Goal: Information Seeking & Learning: Understand process/instructions

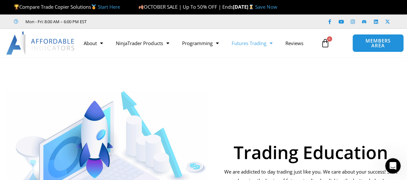
scroll to position [604, 0]
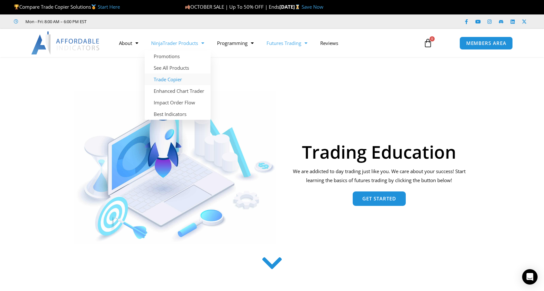
click at [178, 81] on link "Trade Copier" at bounding box center [178, 80] width 66 height 12
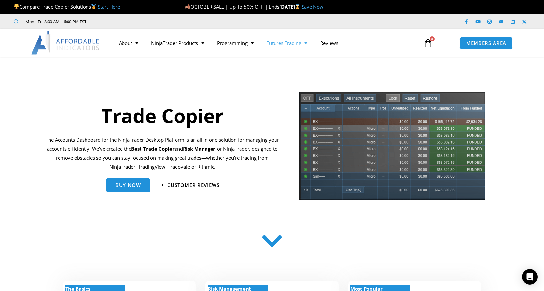
click at [307, 45] on span "Menu" at bounding box center [304, 43] width 6 height 11
click at [233, 41] on link "Programming" at bounding box center [236, 43] width 50 height 15
click at [127, 43] on link "About" at bounding box center [129, 43] width 32 height 15
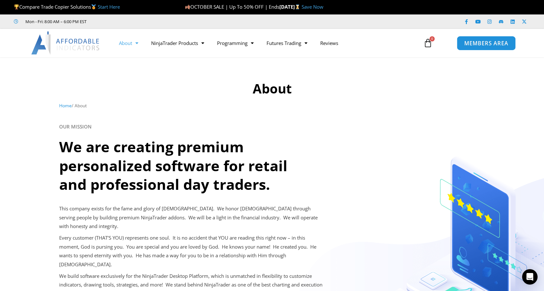
click at [488, 45] on span "MEMBERS AREA" at bounding box center [486, 43] width 44 height 5
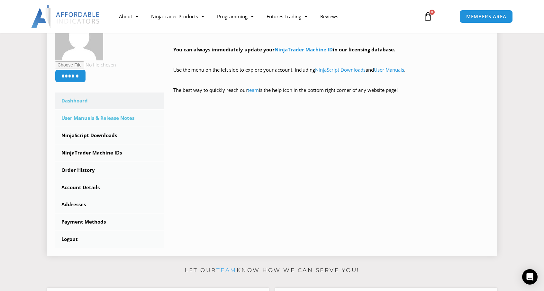
scroll to position [64, 0]
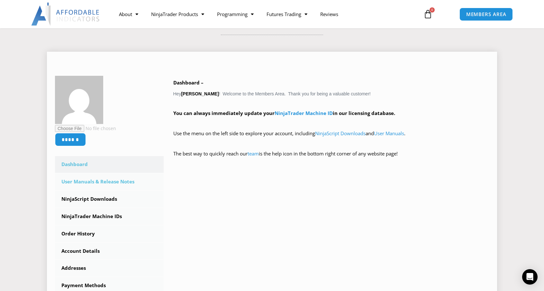
click at [86, 184] on link "User Manuals & Release Notes" at bounding box center [109, 182] width 109 height 17
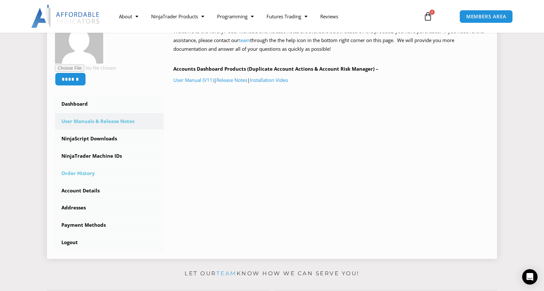
scroll to position [129, 0]
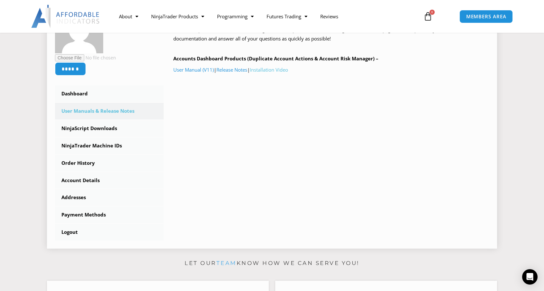
click at [272, 72] on link "Installation Video" at bounding box center [269, 70] width 38 height 6
